Goal: Find specific page/section: Find specific page/section

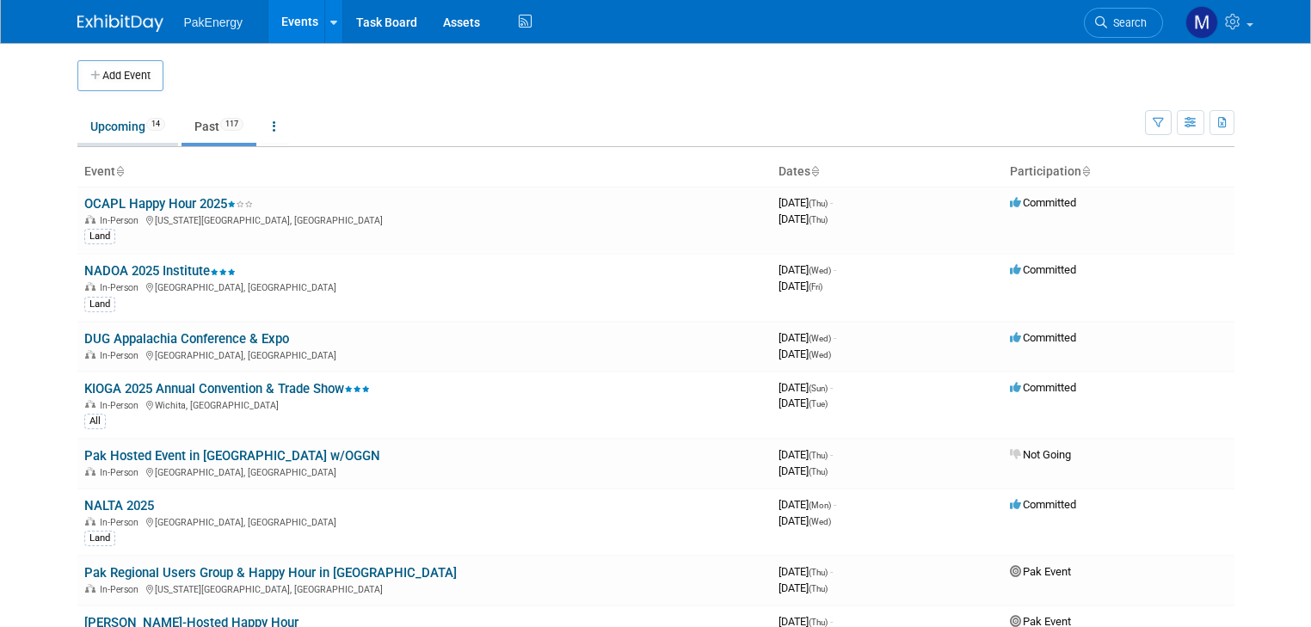
click at [102, 122] on link "Upcoming 14" at bounding box center [127, 126] width 101 height 33
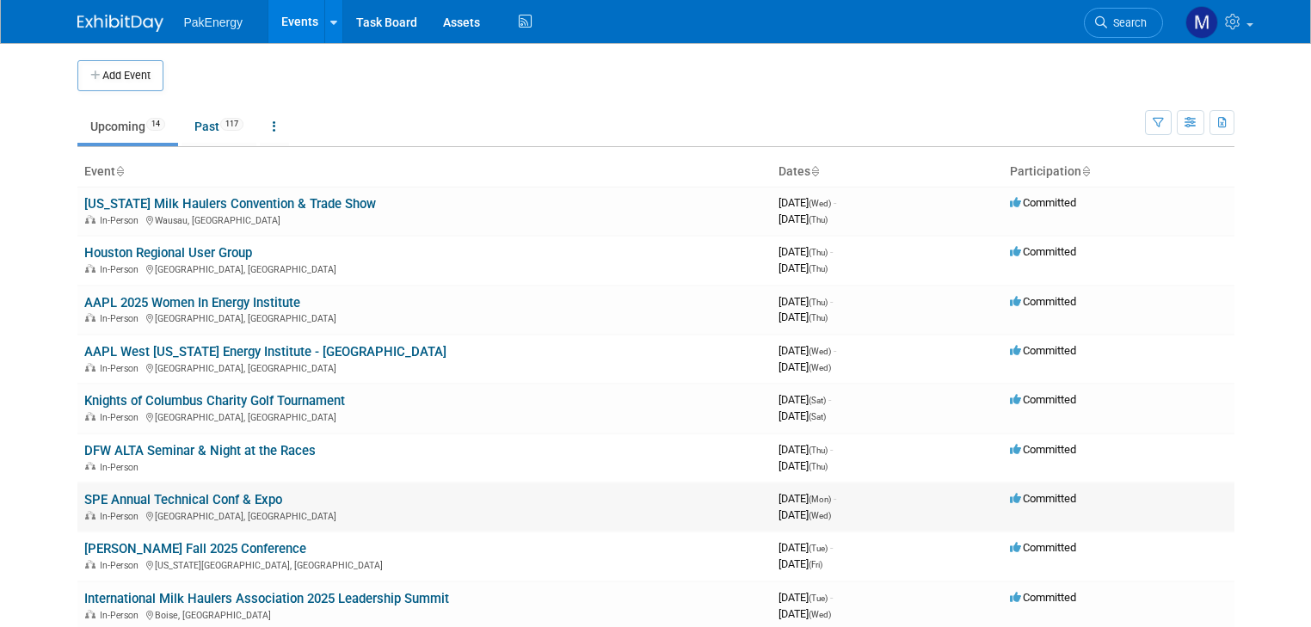
click at [106, 492] on link "SPE Annual Technical Conf & Expo" at bounding box center [183, 499] width 198 height 15
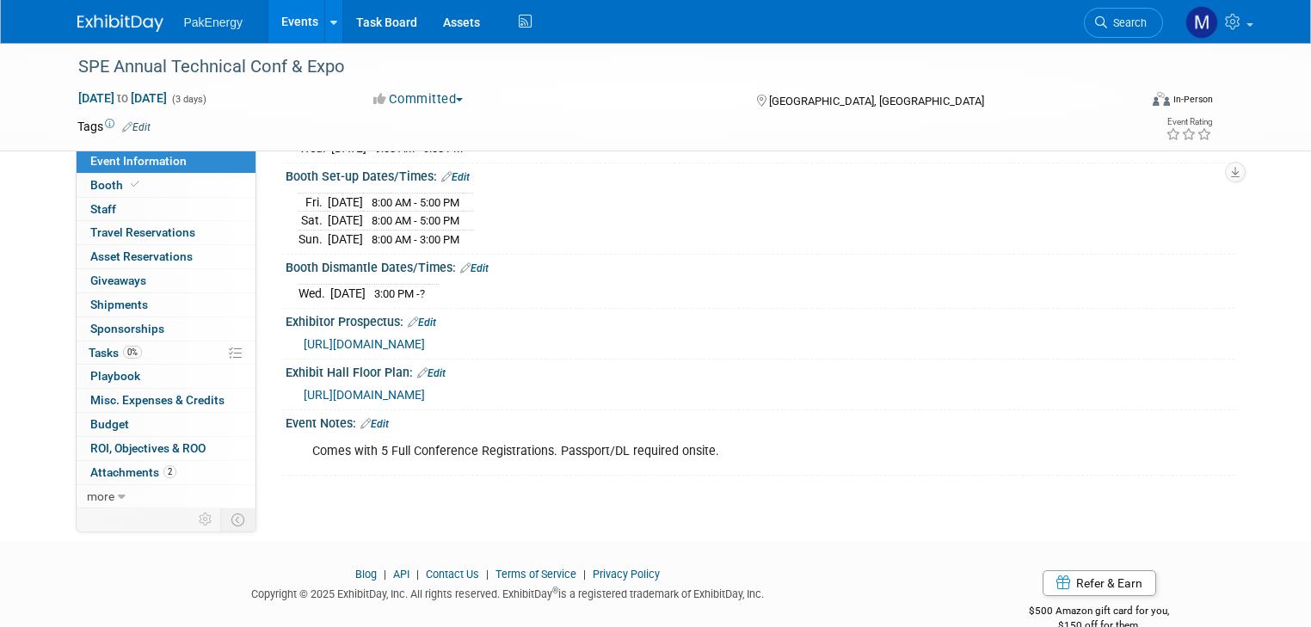
scroll to position [274, 0]
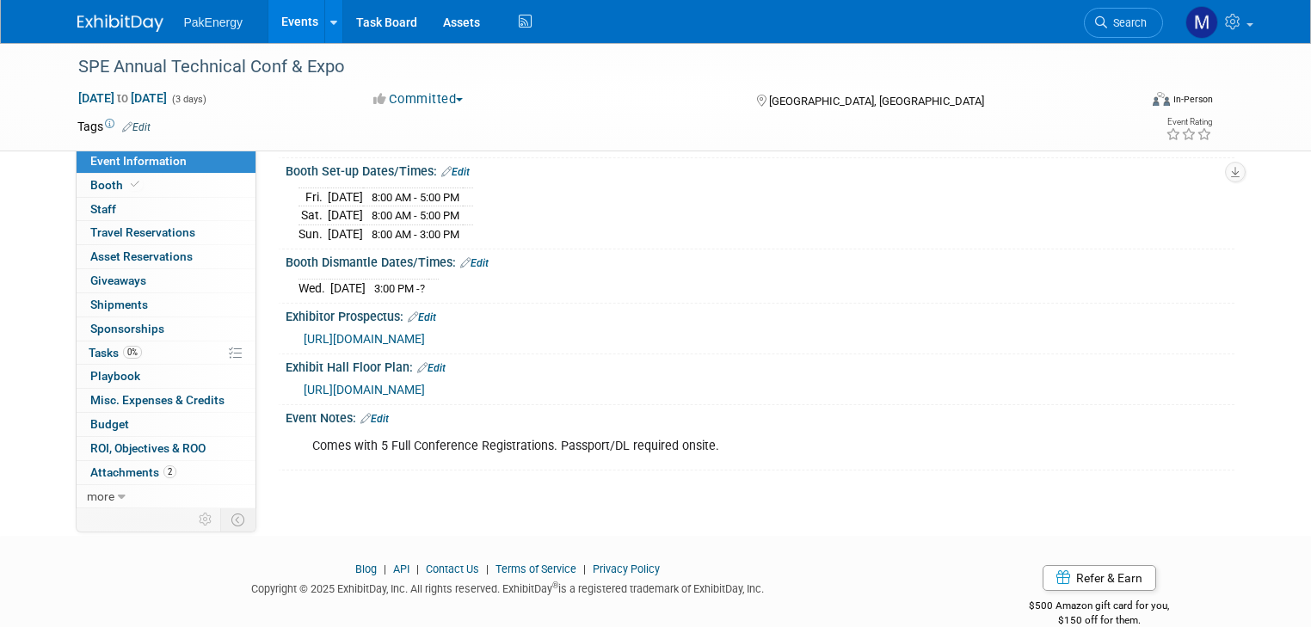
click at [425, 332] on span "[URL][DOMAIN_NAME]" at bounding box center [364, 339] width 121 height 14
